Goal: Task Accomplishment & Management: Use online tool/utility

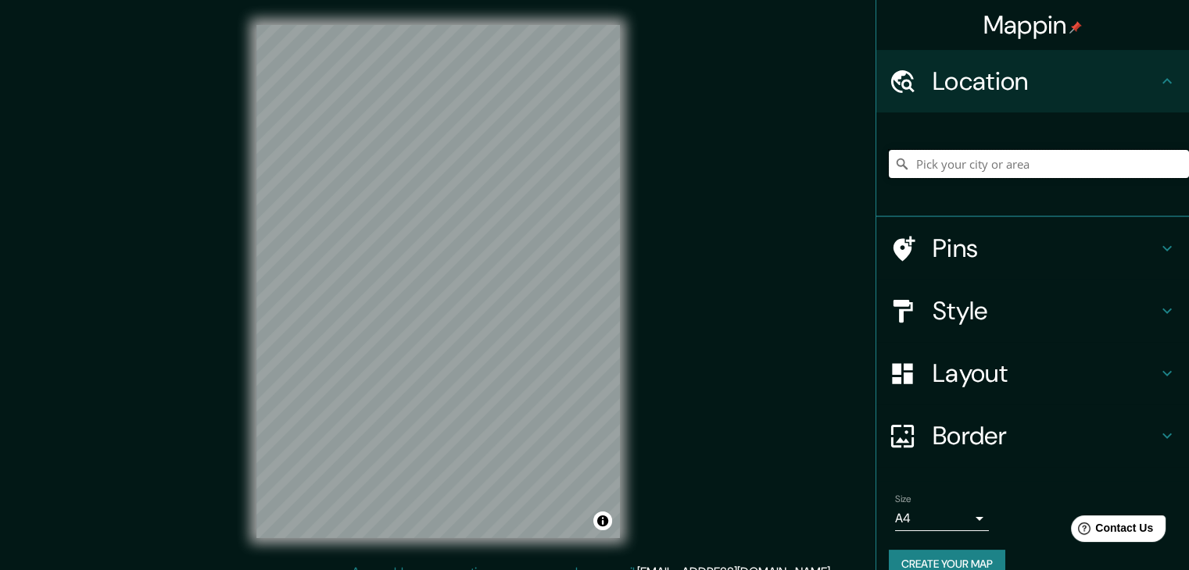
click at [1001, 152] on input "Pick your city or area" at bounding box center [1039, 164] width 300 height 28
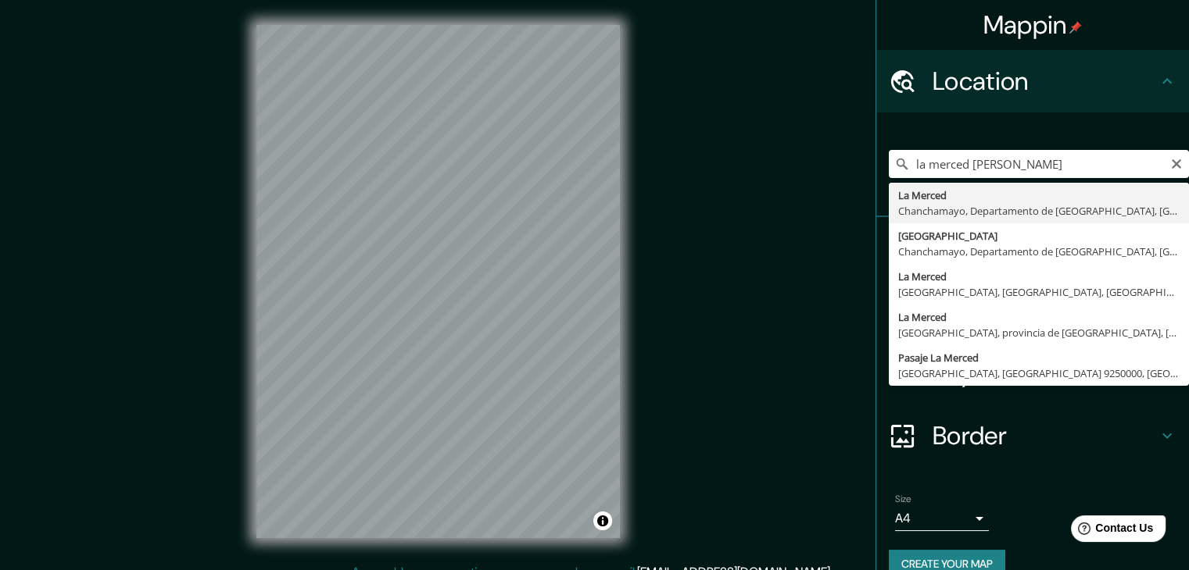
type input "La Merced, [GEOGRAPHIC_DATA], [GEOGRAPHIC_DATA], [GEOGRAPHIC_DATA]"
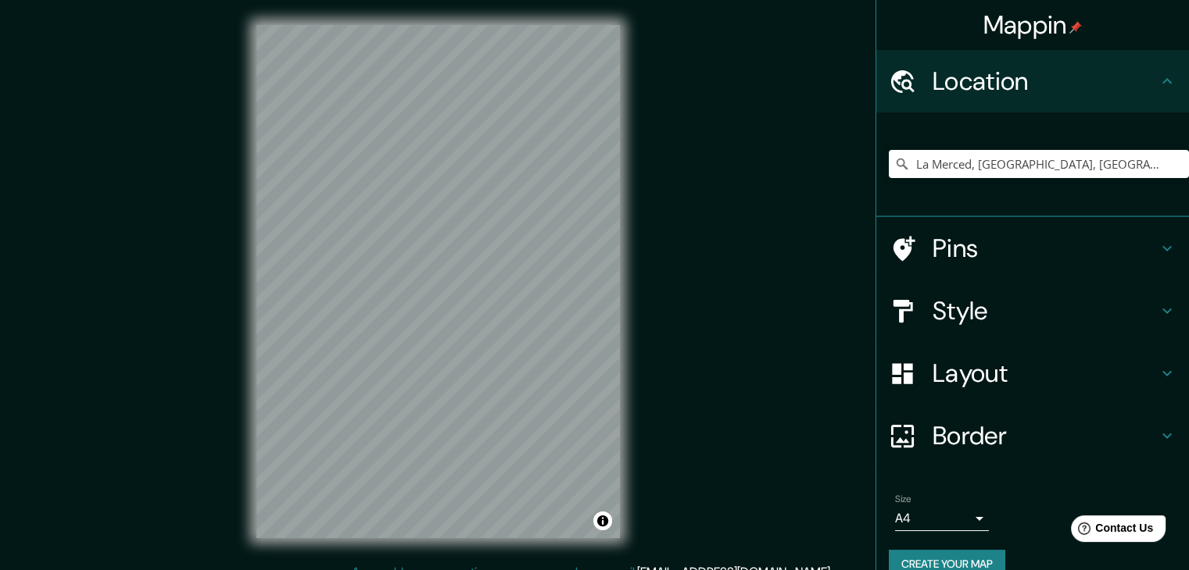
click at [1007, 306] on h4 "Style" at bounding box center [1044, 310] width 225 height 31
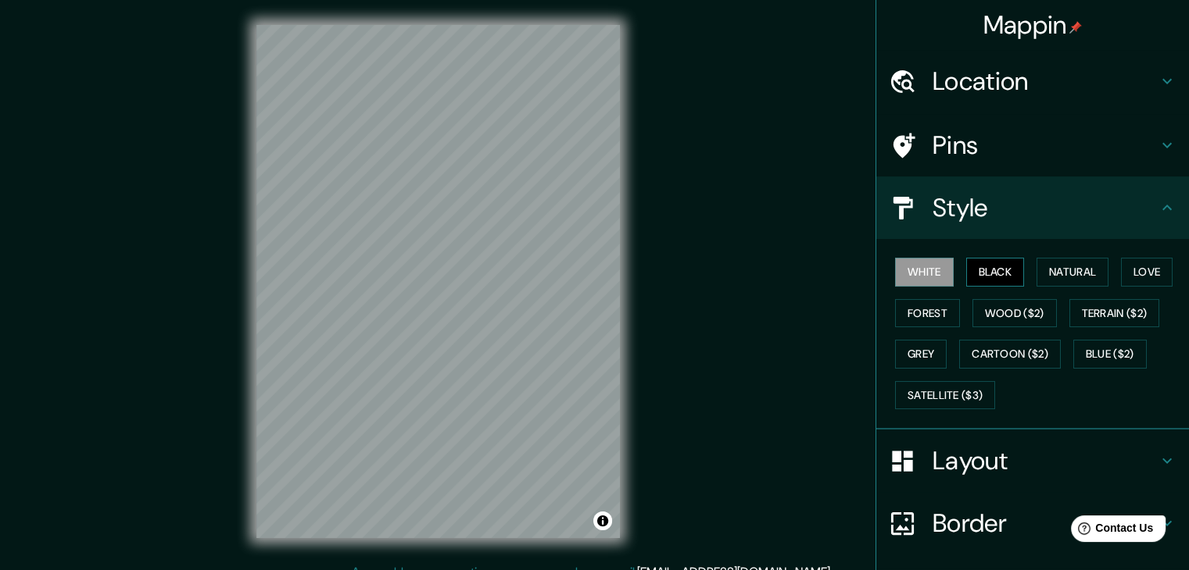
click at [1000, 265] on button "Black" at bounding box center [995, 272] width 59 height 29
click at [1048, 266] on button "Natural" at bounding box center [1072, 272] width 72 height 29
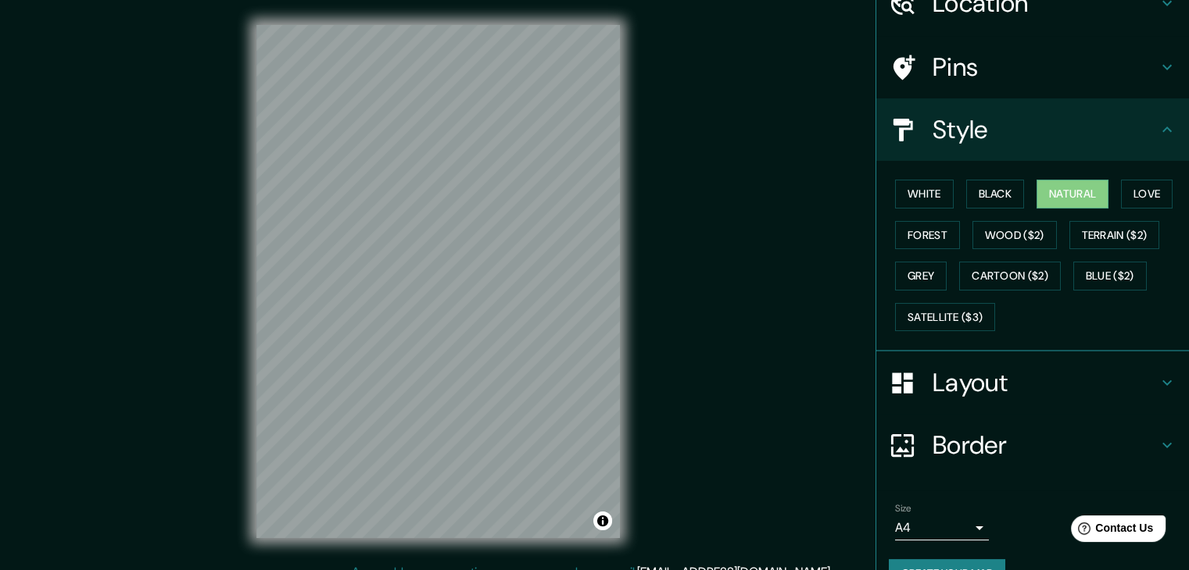
click at [942, 443] on h4 "Border" at bounding box center [1044, 445] width 225 height 31
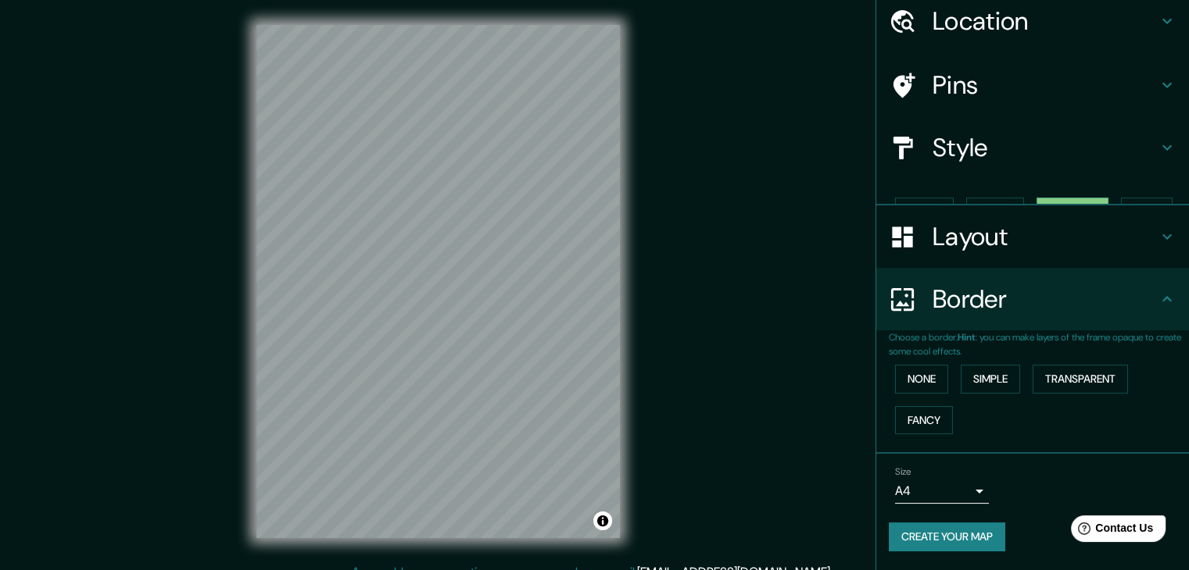
scroll to position [33, 0]
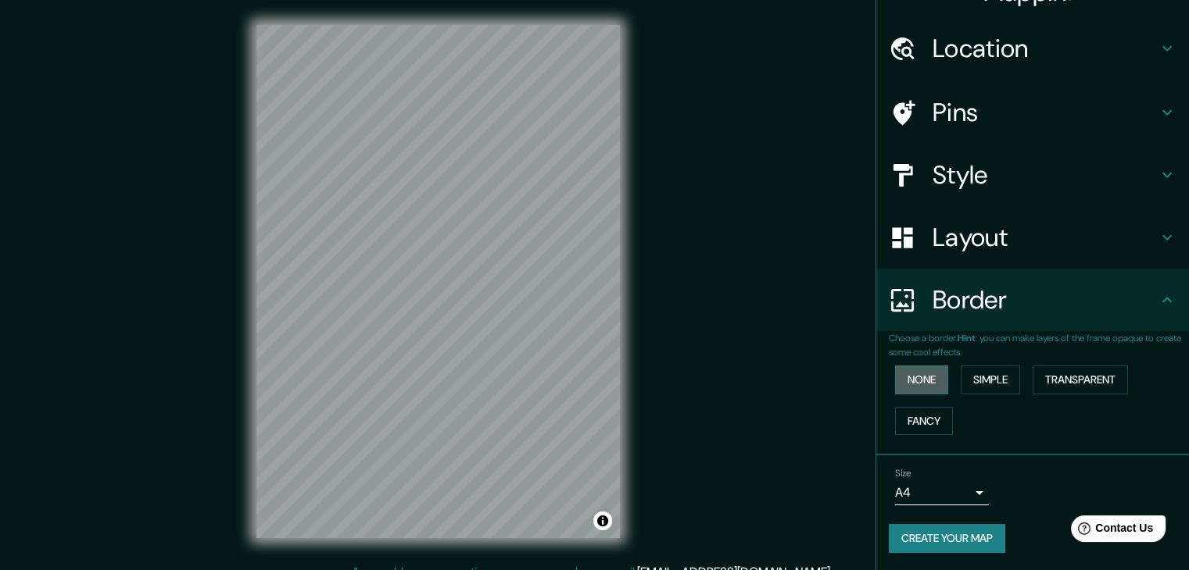
click at [918, 385] on button "None" at bounding box center [921, 380] width 53 height 29
click at [969, 380] on button "Simple" at bounding box center [989, 380] width 59 height 29
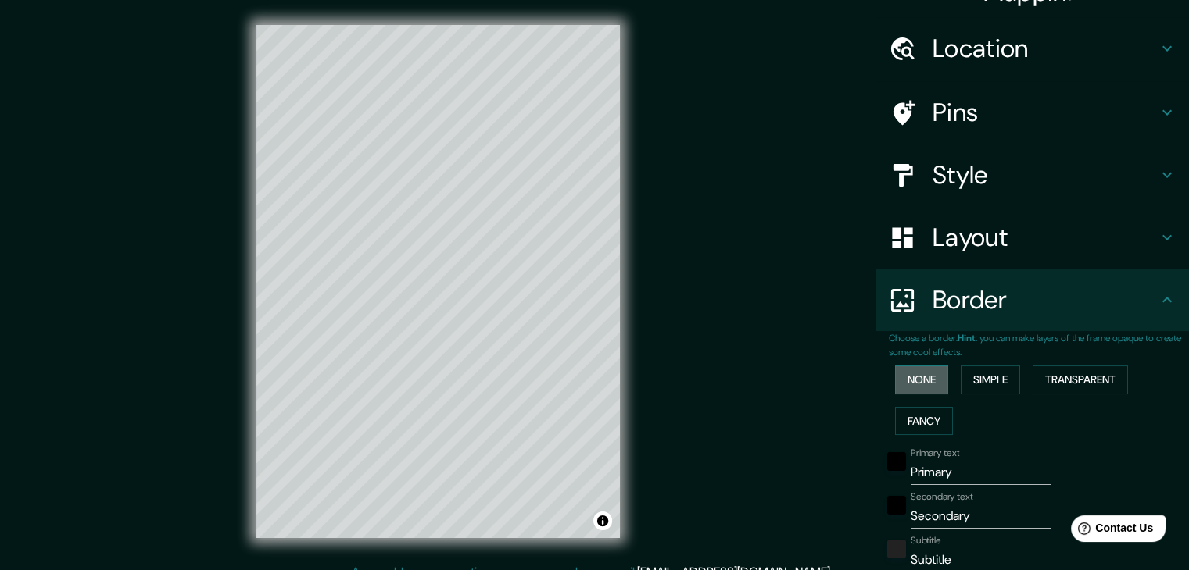
click at [917, 384] on button "None" at bounding box center [921, 380] width 53 height 29
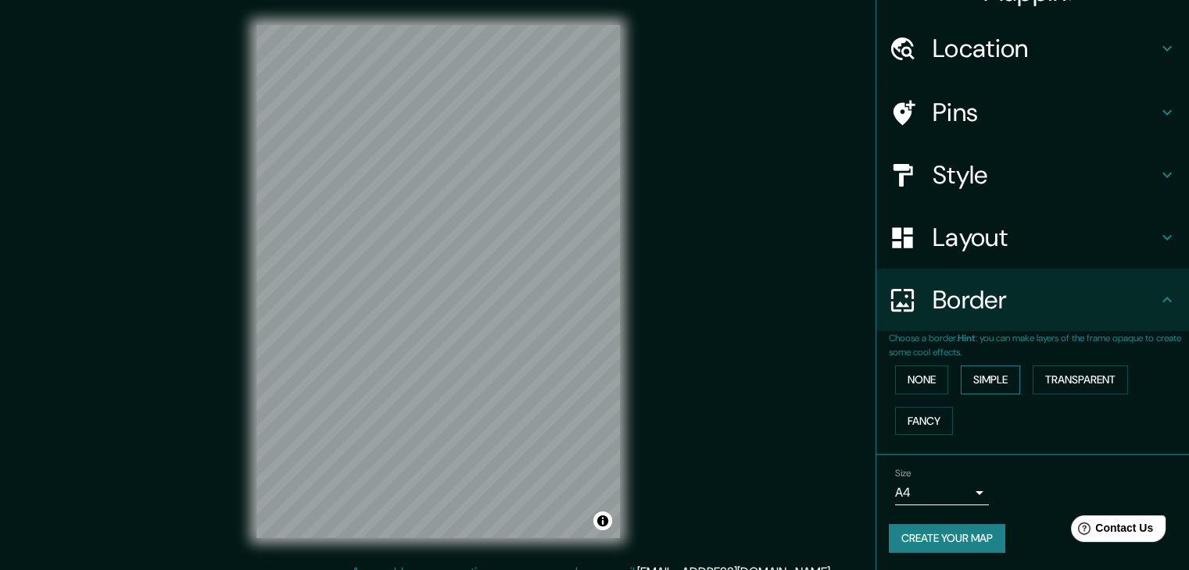
click at [983, 382] on button "Simple" at bounding box center [989, 380] width 59 height 29
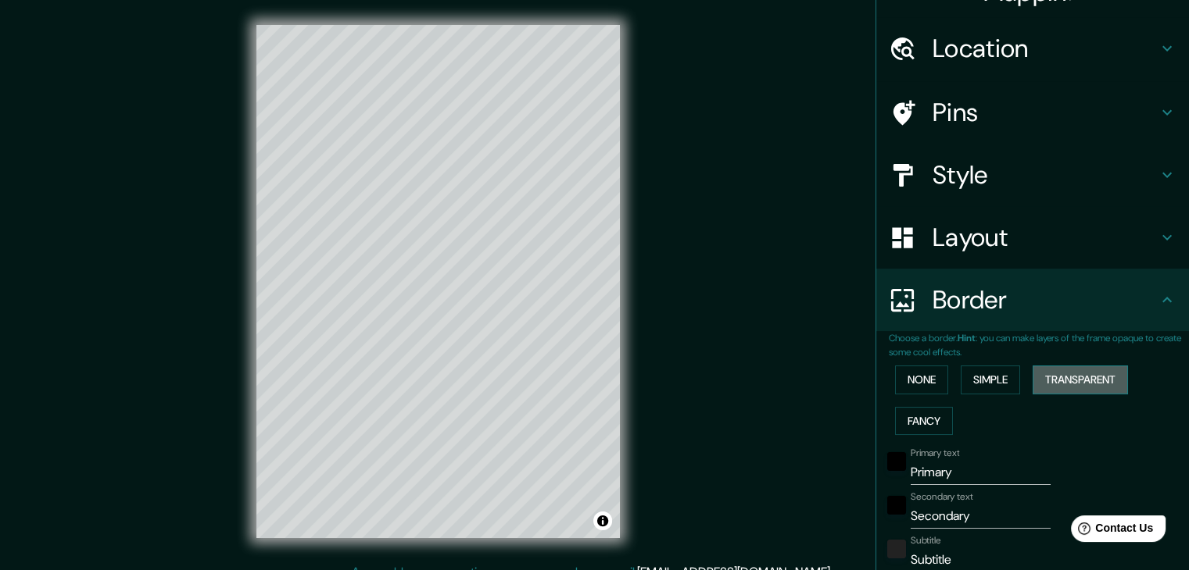
click at [1067, 375] on button "Transparent" at bounding box center [1079, 380] width 95 height 29
click at [996, 379] on button "Simple" at bounding box center [989, 380] width 59 height 29
click at [933, 420] on button "Fancy" at bounding box center [924, 421] width 58 height 29
click at [910, 382] on button "None" at bounding box center [921, 380] width 53 height 29
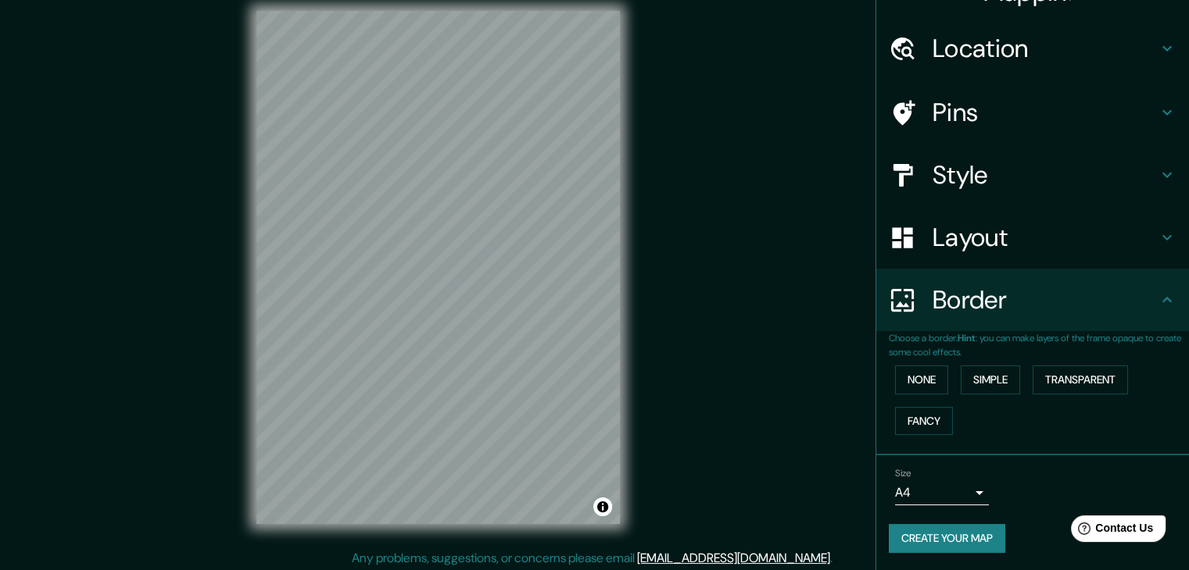
scroll to position [18, 0]
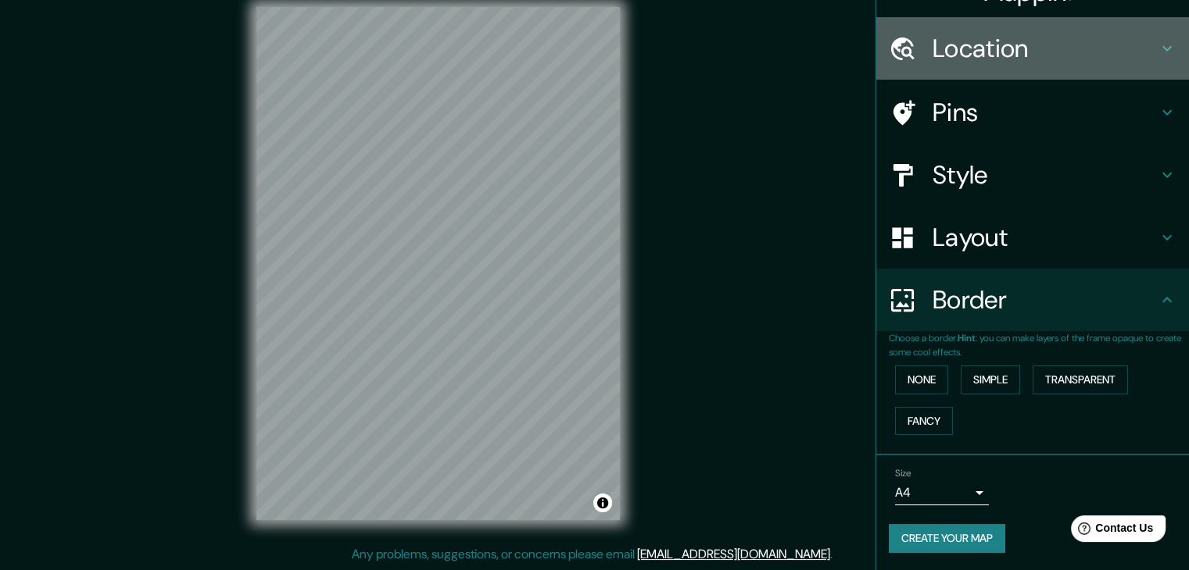
click at [946, 58] on h4 "Location" at bounding box center [1044, 48] width 225 height 31
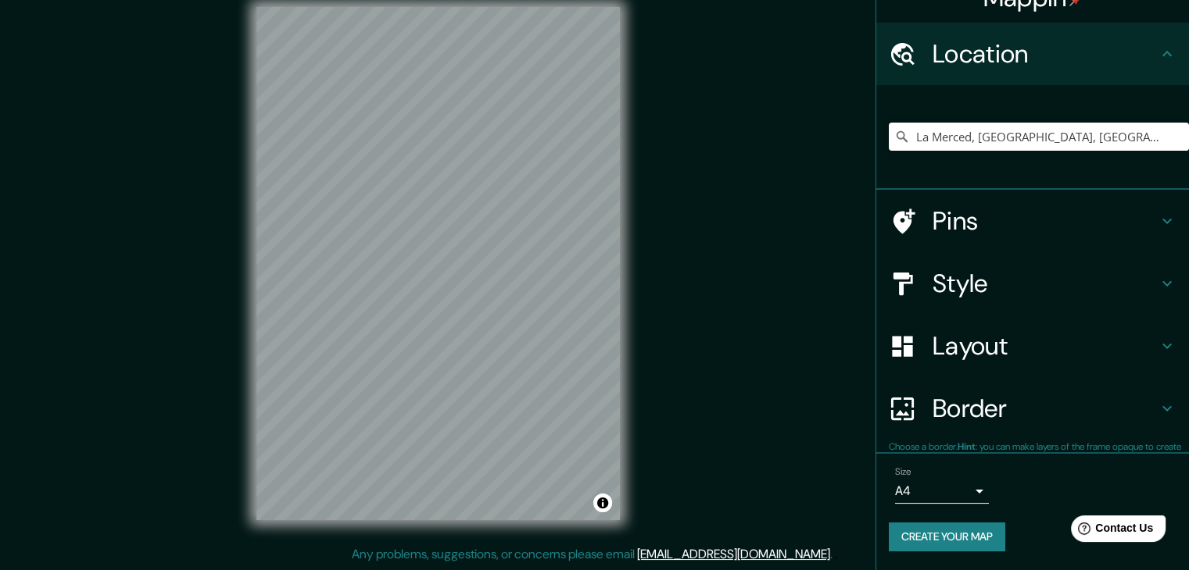
scroll to position [27, 0]
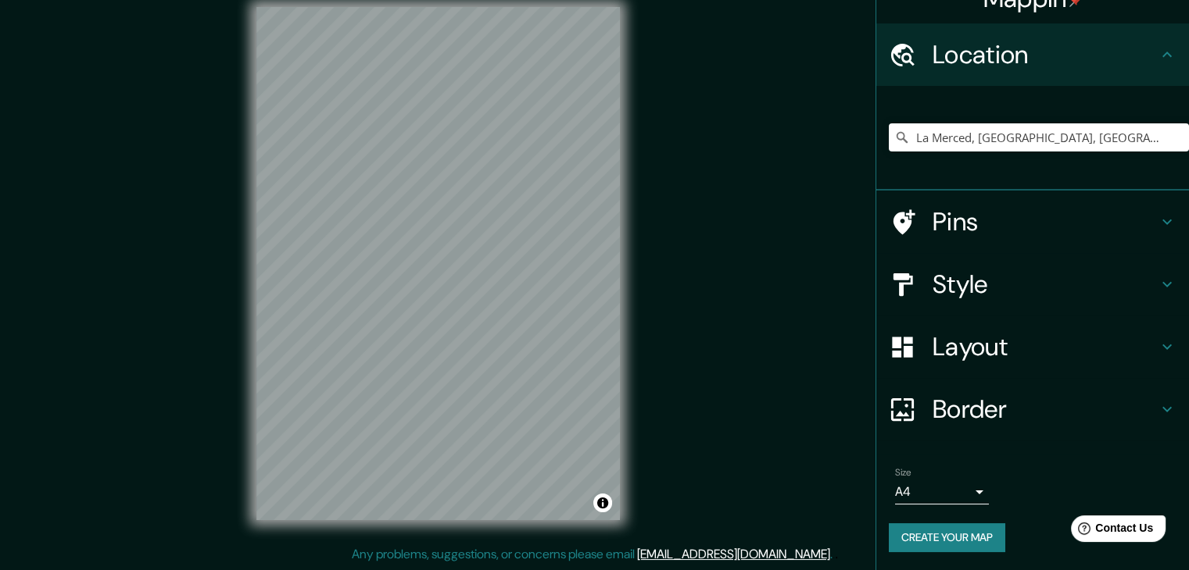
click at [976, 281] on h4 "Style" at bounding box center [1044, 284] width 225 height 31
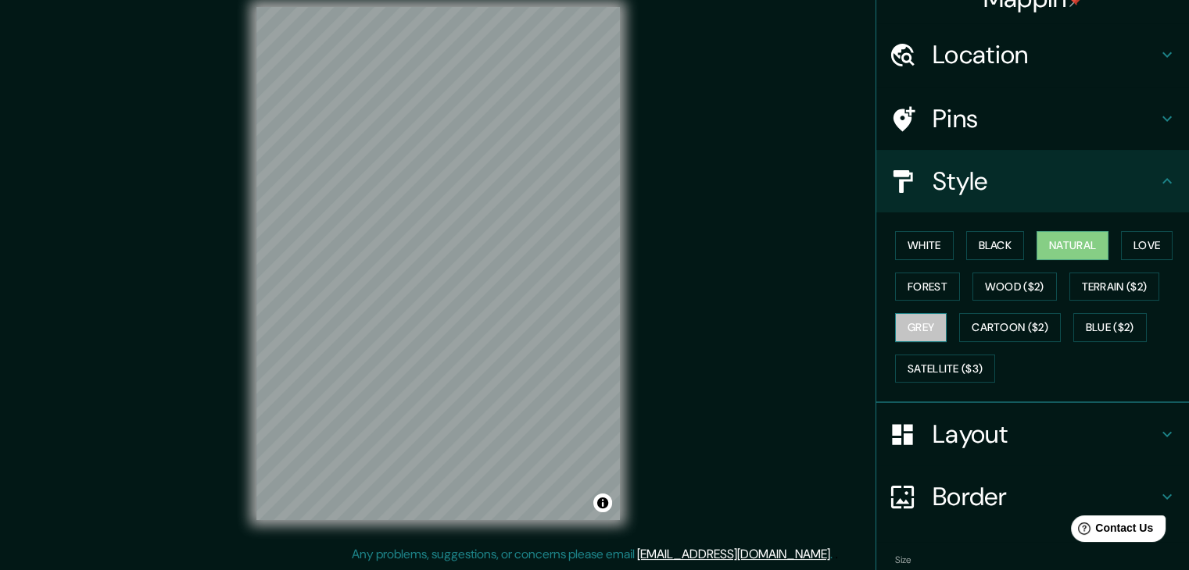
click at [927, 326] on button "Grey" at bounding box center [921, 327] width 52 height 29
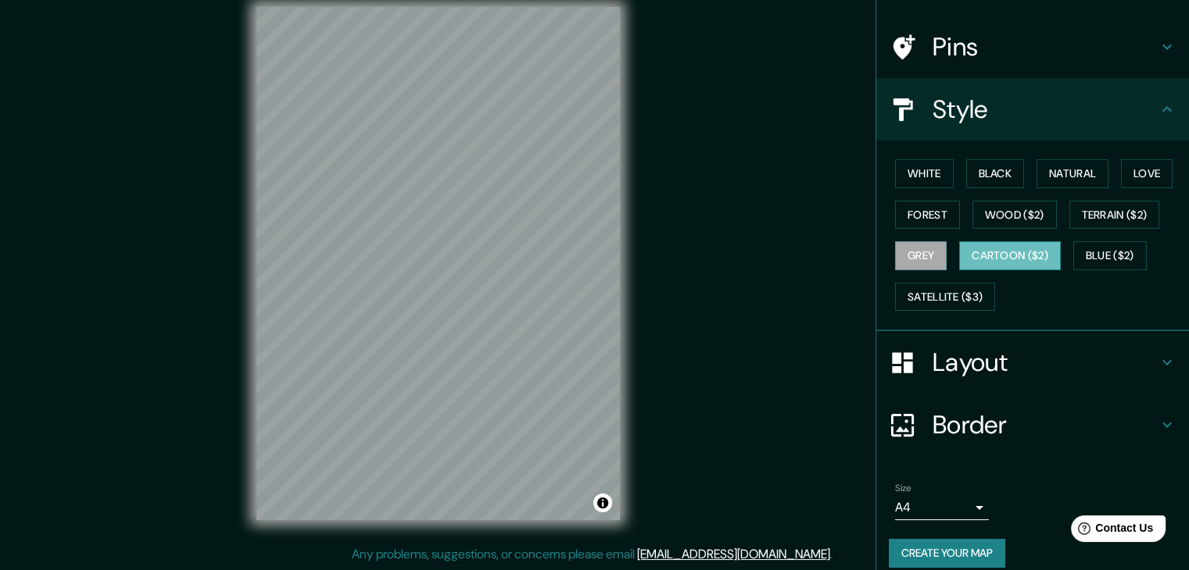
scroll to position [105, 0]
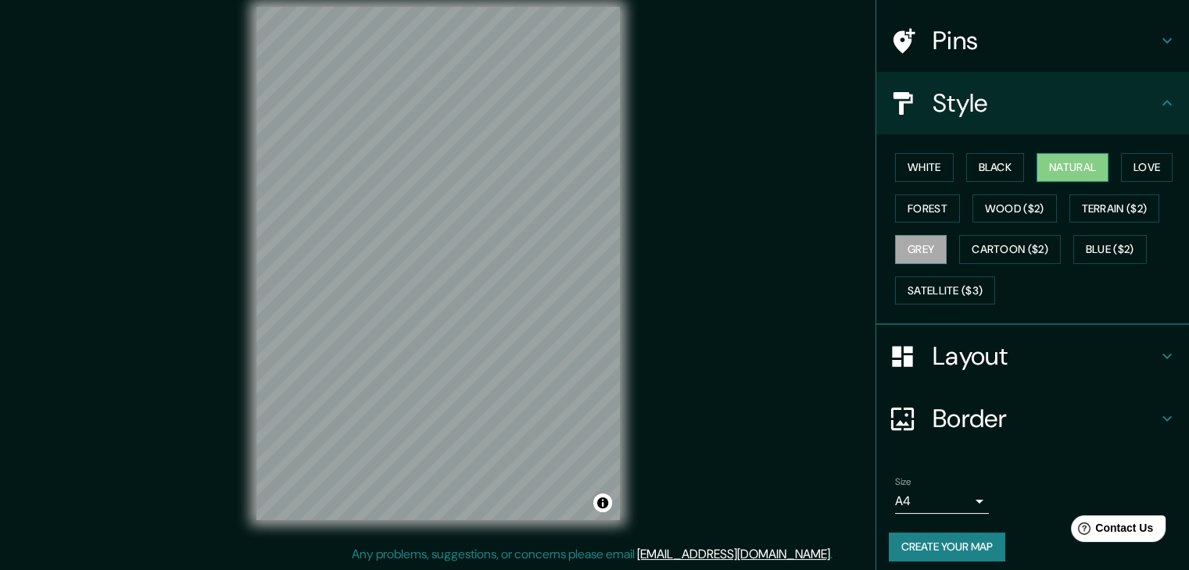
click at [1066, 158] on button "Natural" at bounding box center [1072, 167] width 72 height 29
